Goal: Book appointment/travel/reservation

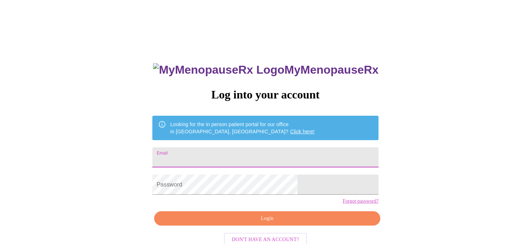
click at [247, 158] on input "Email" at bounding box center [265, 158] width 226 height 20
type input "[EMAIL_ADDRESS][DOMAIN_NAME]"
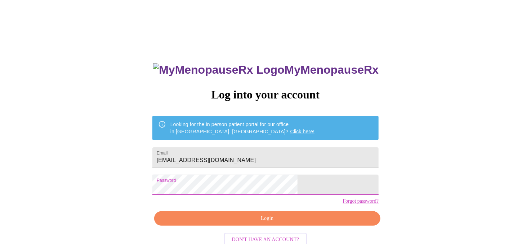
click at [270, 224] on span "Login" at bounding box center [266, 219] width 209 height 9
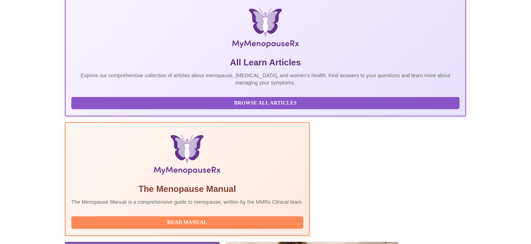
scroll to position [252, 0]
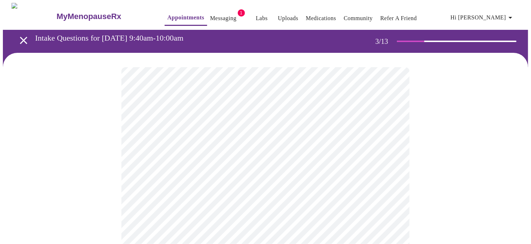
scroll to position [144, 0]
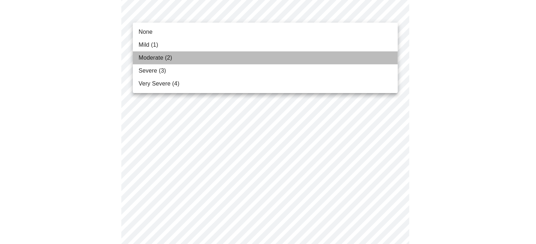
click at [232, 59] on li "Moderate (2)" at bounding box center [265, 57] width 265 height 13
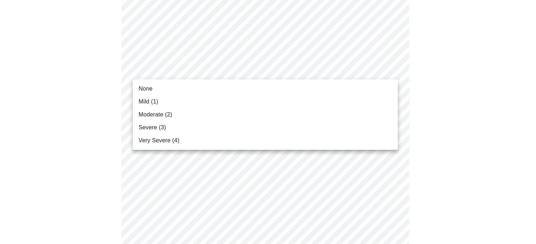
click at [223, 115] on li "Moderate (2)" at bounding box center [265, 114] width 265 height 13
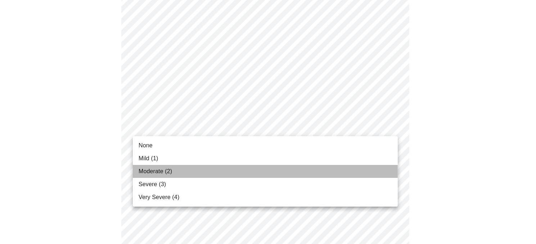
click at [223, 168] on li "Moderate (2)" at bounding box center [265, 171] width 265 height 13
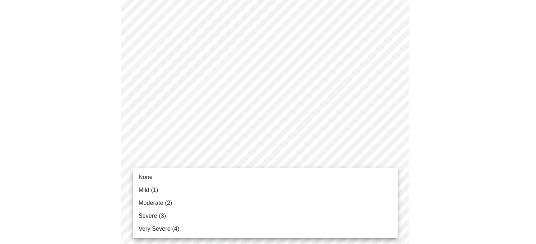
click at [217, 208] on li "Moderate (2)" at bounding box center [265, 203] width 265 height 13
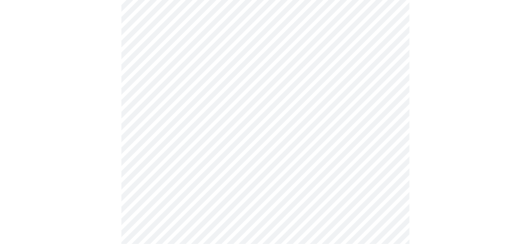
scroll to position [324, 0]
click at [226, 52] on body "MyMenopauseRx Appointments Messaging 1 Labs Uploads Medications Community Refer…" at bounding box center [265, 137] width 525 height 916
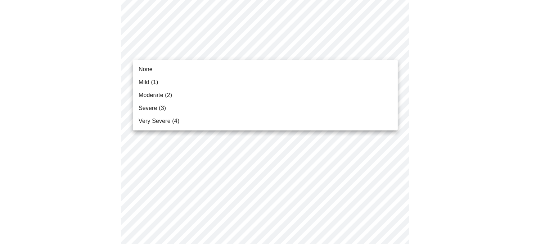
click at [397, 103] on li "Severe (3)" at bounding box center [265, 108] width 265 height 13
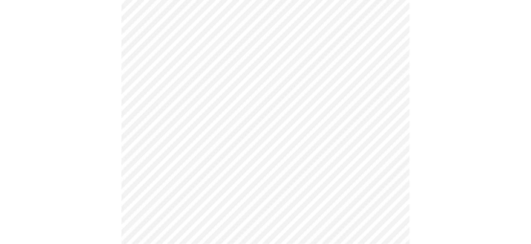
click at [221, 102] on body "MyMenopauseRx Appointments Messaging 1 Labs Uploads Medications Community Refer…" at bounding box center [265, 132] width 525 height 906
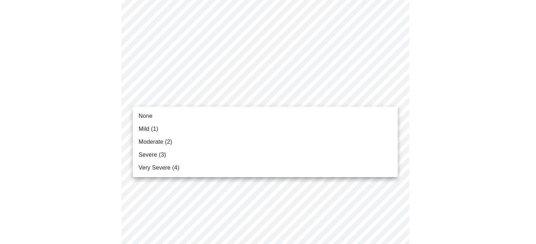
click at [222, 145] on li "Moderate (2)" at bounding box center [265, 142] width 265 height 13
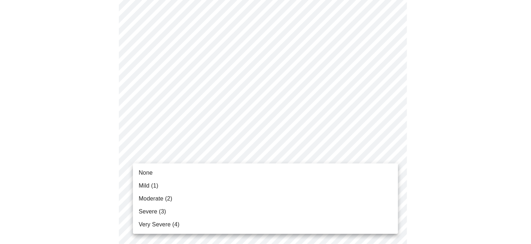
click at [222, 150] on body "MyMenopauseRx Appointments Messaging 1 Labs Uploads Medications Community Refer…" at bounding box center [265, 127] width 525 height 896
click at [221, 199] on li "Moderate (2)" at bounding box center [265, 199] width 265 height 13
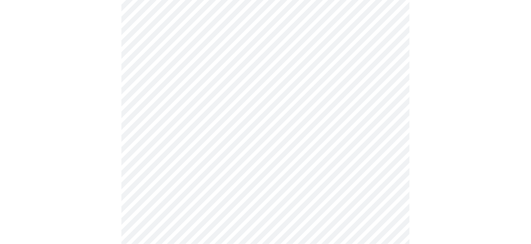
click at [220, 214] on body "MyMenopauseRx Appointments Messaging 1 Labs Uploads Medications Community Refer…" at bounding box center [265, 122] width 525 height 886
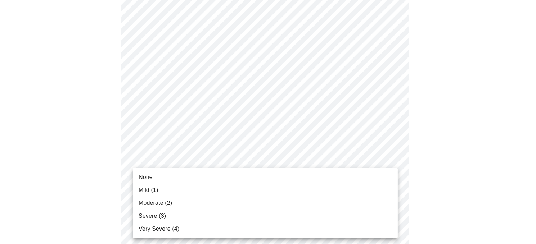
click at [216, 197] on li "Moderate (2)" at bounding box center [265, 203] width 265 height 13
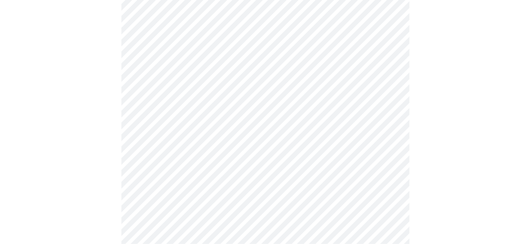
scroll to position [432, 0]
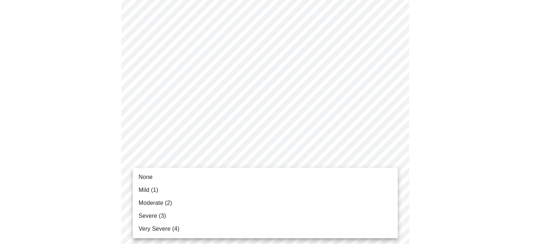
click at [218, 153] on body "MyMenopauseRx Appointments Messaging 1 Labs Uploads Medications Community Refer…" at bounding box center [268, 9] width 530 height 876
click at [207, 204] on li "Moderate (2)" at bounding box center [265, 203] width 265 height 13
click at [211, 220] on body "MyMenopauseRx Appointments Messaging 1 Labs Uploads Medications Community Refer…" at bounding box center [265, 4] width 525 height 866
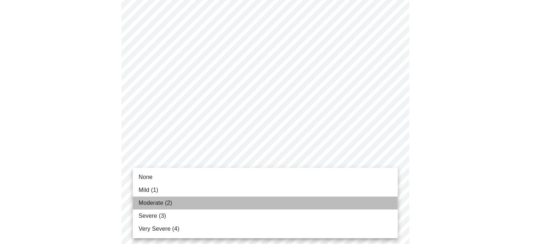
click at [207, 203] on li "Moderate (2)" at bounding box center [265, 203] width 265 height 13
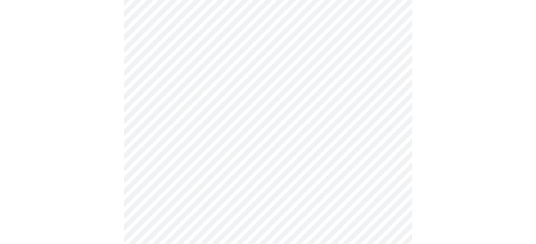
scroll to position [612, 0]
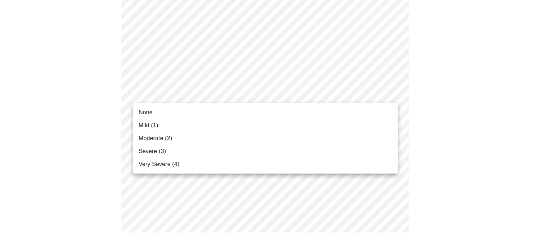
click at [243, 139] on li "Moderate (2)" at bounding box center [265, 138] width 265 height 13
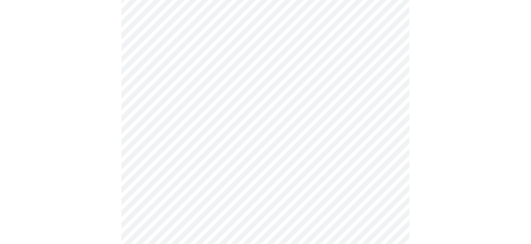
scroll to position [0, 0]
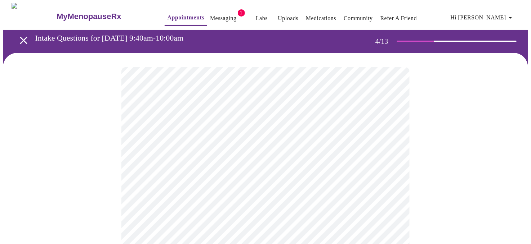
click at [208, 36] on h3 "Intake Questions for [DATE] 9:40am-10:00am" at bounding box center [190, 37] width 311 height 9
click at [17, 34] on icon "open drawer" at bounding box center [23, 40] width 13 height 13
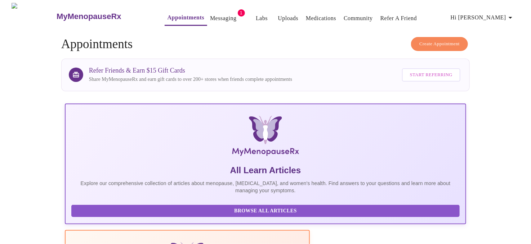
click at [210, 15] on link "Messaging" at bounding box center [223, 18] width 26 height 10
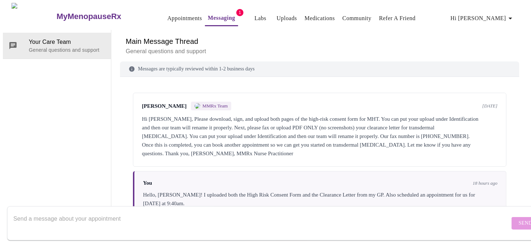
scroll to position [76, 0]
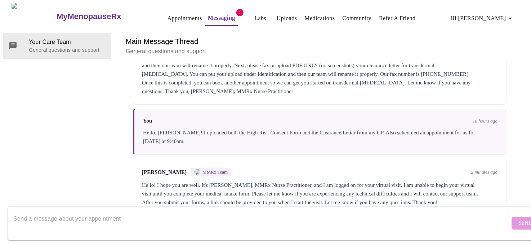
click at [233, 215] on textarea "Send a message about your appointment" at bounding box center [261, 223] width 496 height 23
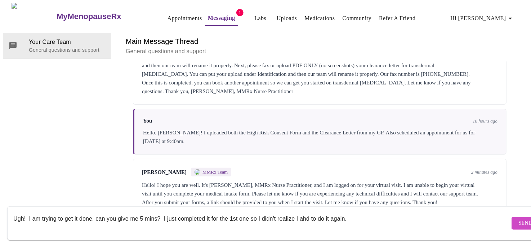
type textarea "Ugh! I am trying to get it done, can you give me 5 mins? I just completed it fo…"
drag, startPoint x: 508, startPoint y: 221, endPoint x: 500, endPoint y: 215, distance: 9.6
click at [511, 220] on button "Send" at bounding box center [525, 223] width 28 height 13
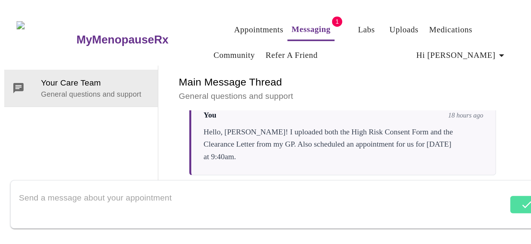
scroll to position [119, 0]
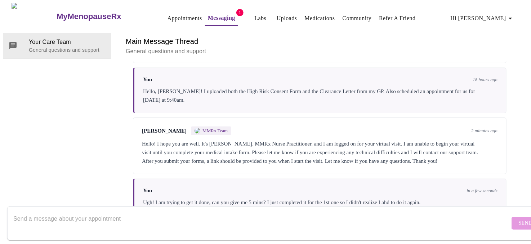
click at [303, 212] on textarea "Send a message about your appointment" at bounding box center [261, 223] width 496 height 23
click at [197, 212] on textarea "Send a message about your appointment" at bounding box center [261, 223] width 496 height 23
type textarea "m"
type textarea "Am in waiting room, so sorry about that!"
click at [518, 219] on span "Send" at bounding box center [525, 223] width 14 height 9
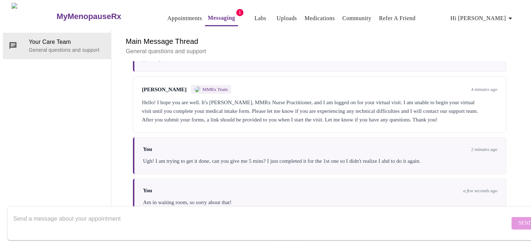
scroll to position [162, 0]
click at [169, 17] on link "Appointments" at bounding box center [184, 18] width 35 height 10
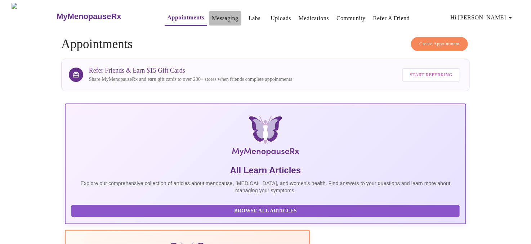
click at [214, 19] on link "Messaging" at bounding box center [225, 18] width 26 height 10
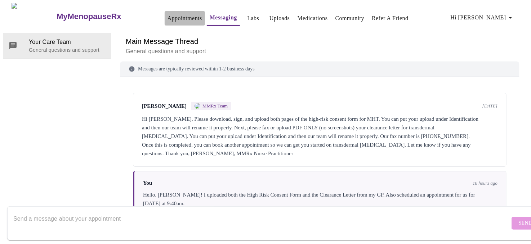
click at [174, 16] on link "Appointments" at bounding box center [184, 18] width 35 height 10
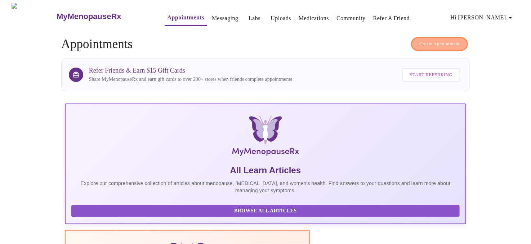
click at [438, 43] on span "Create Appointment" at bounding box center [439, 44] width 40 height 8
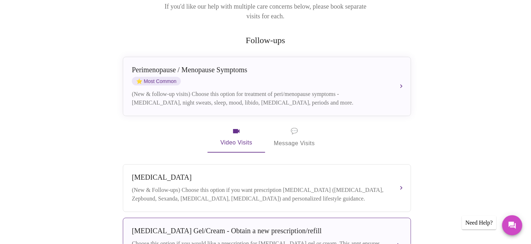
scroll to position [112, 0]
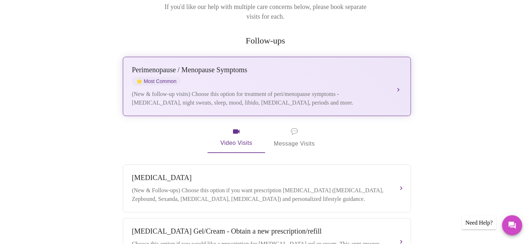
click at [308, 90] on div "(New & follow-up visits) Choose this option for treatment of peri/menopause sym…" at bounding box center [260, 98] width 256 height 17
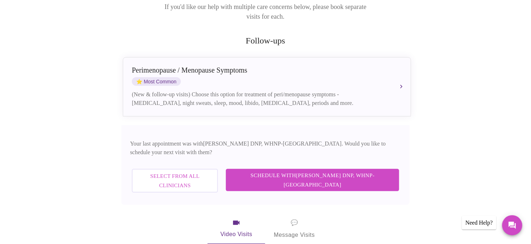
click at [298, 171] on span "Schedule with [PERSON_NAME] DNP, WHNP-BC" at bounding box center [312, 180] width 159 height 19
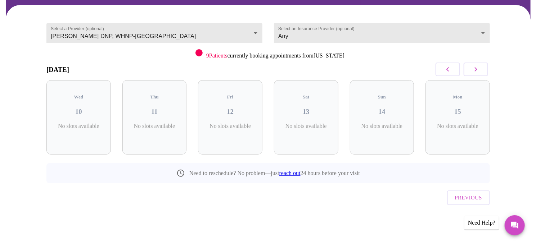
scroll to position [38, 0]
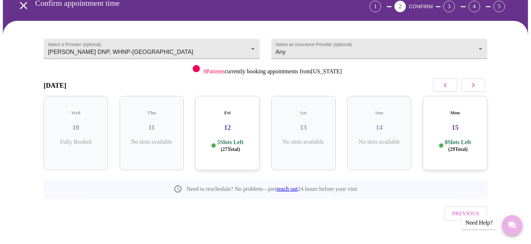
click at [516, 233] on button "Messages" at bounding box center [512, 226] width 20 height 20
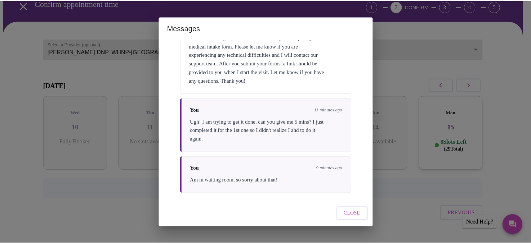
scroll to position [292, 0]
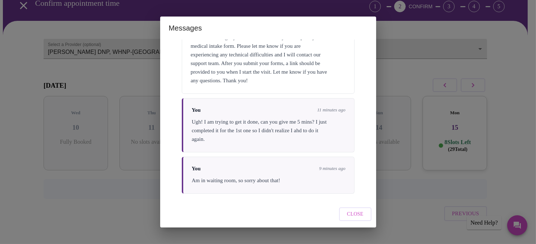
click at [365, 217] on button "Close" at bounding box center [355, 215] width 32 height 14
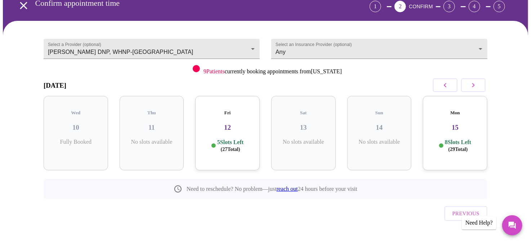
click at [352, 200] on div "Previous" at bounding box center [265, 211] width 443 height 25
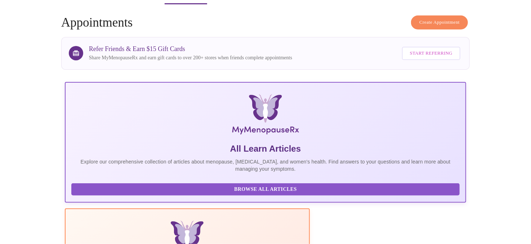
scroll to position [216, 0]
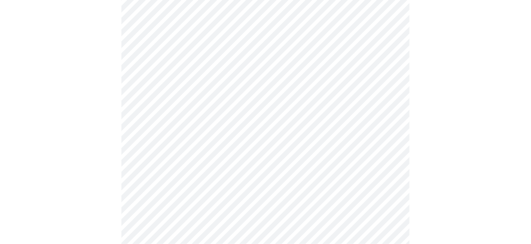
scroll to position [360, 0]
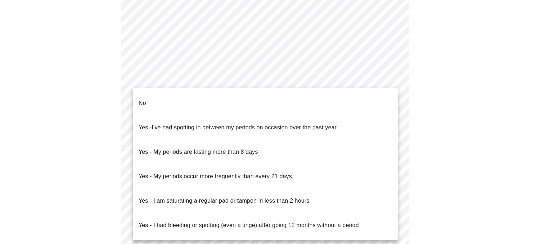
click at [299, 107] on li "No" at bounding box center [265, 103] width 265 height 24
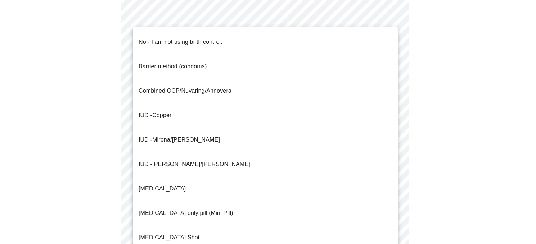
click at [287, 34] on li "No - I am not using birth control." at bounding box center [265, 42] width 265 height 24
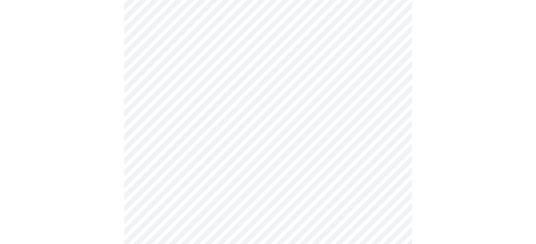
scroll to position [456, 0]
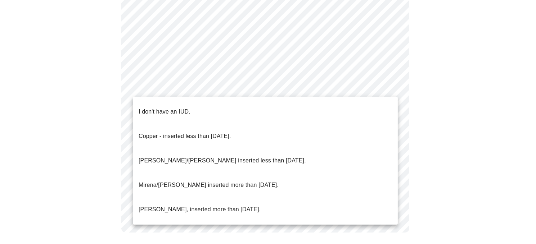
click at [306, 103] on li "I don't have an IUD." at bounding box center [265, 112] width 265 height 24
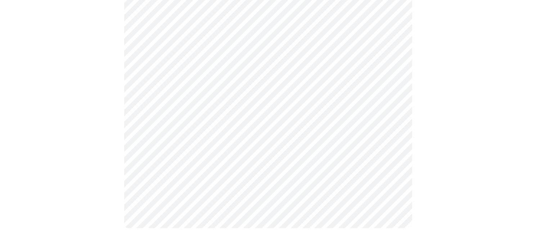
scroll to position [452, 0]
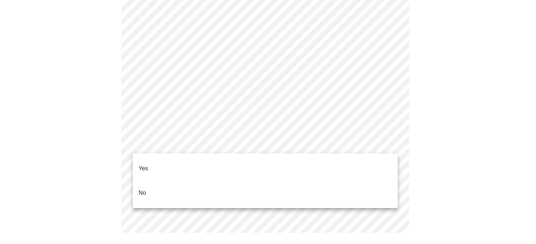
click at [298, 188] on li "No" at bounding box center [265, 193] width 265 height 24
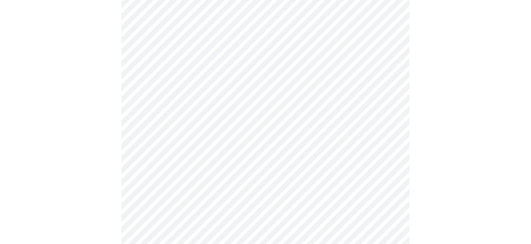
scroll to position [1934, 0]
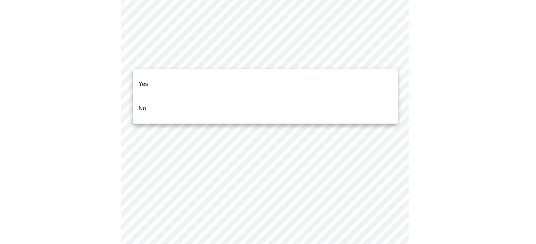
click at [221, 99] on li "No" at bounding box center [265, 108] width 265 height 24
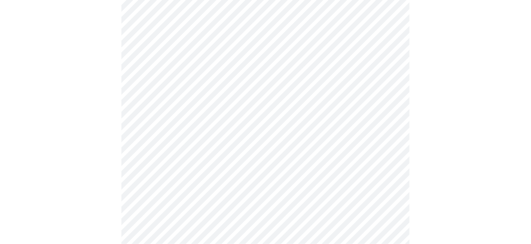
scroll to position [336, 0]
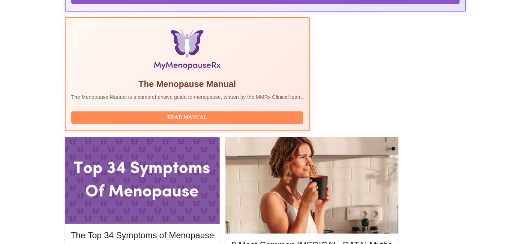
scroll to position [137, 0]
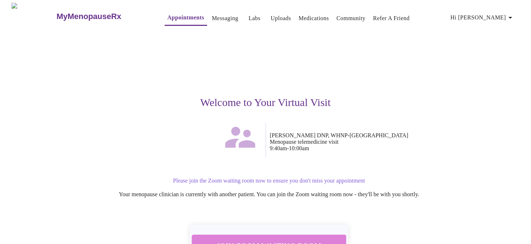
click at [295, 240] on span "Join Zoom Waiting Room" at bounding box center [268, 246] width 135 height 13
